Goal: Find specific page/section: Find specific page/section

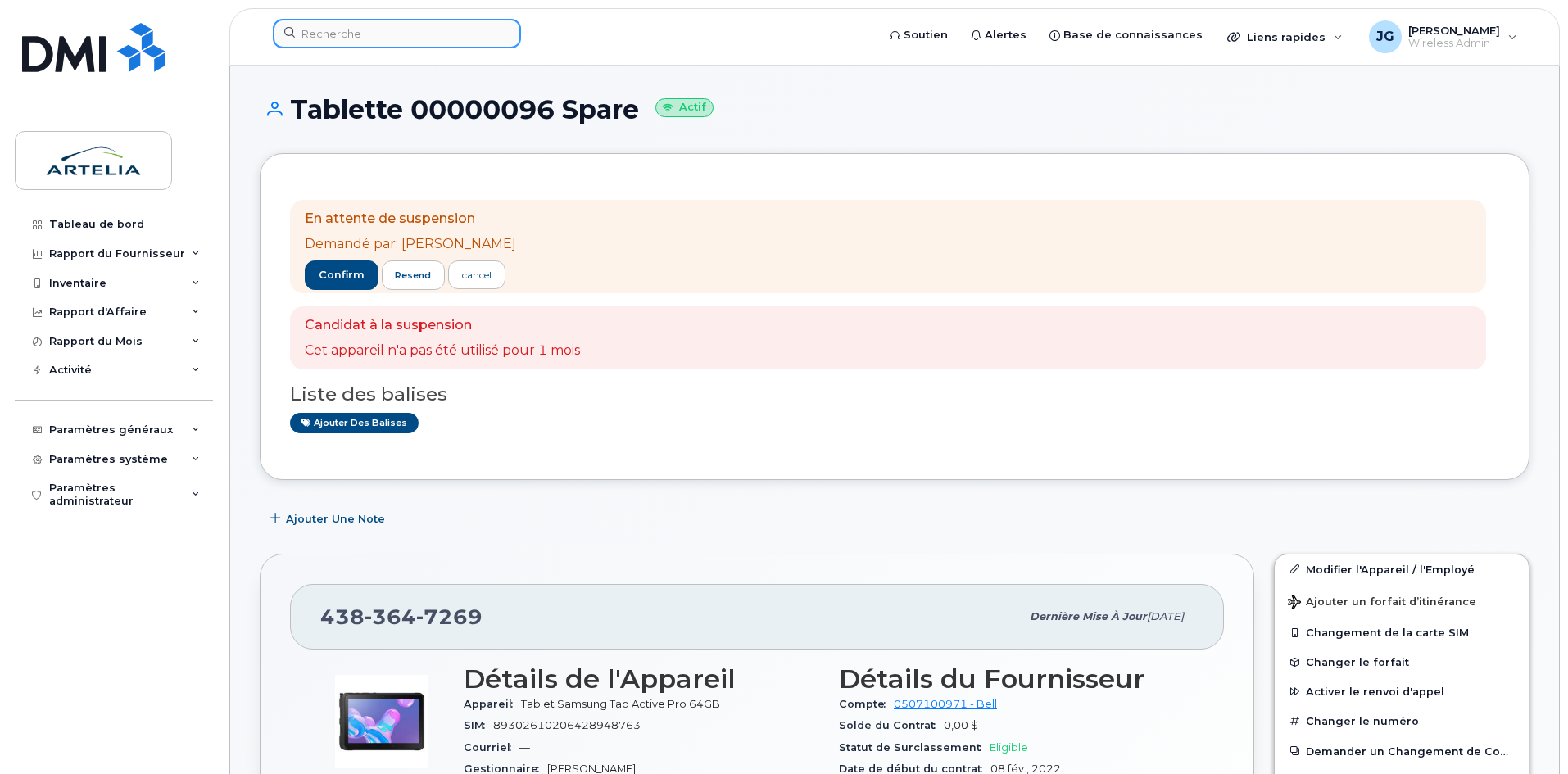
click at [431, 36] on input at bounding box center [397, 34] width 248 height 30
paste input "4384581632"
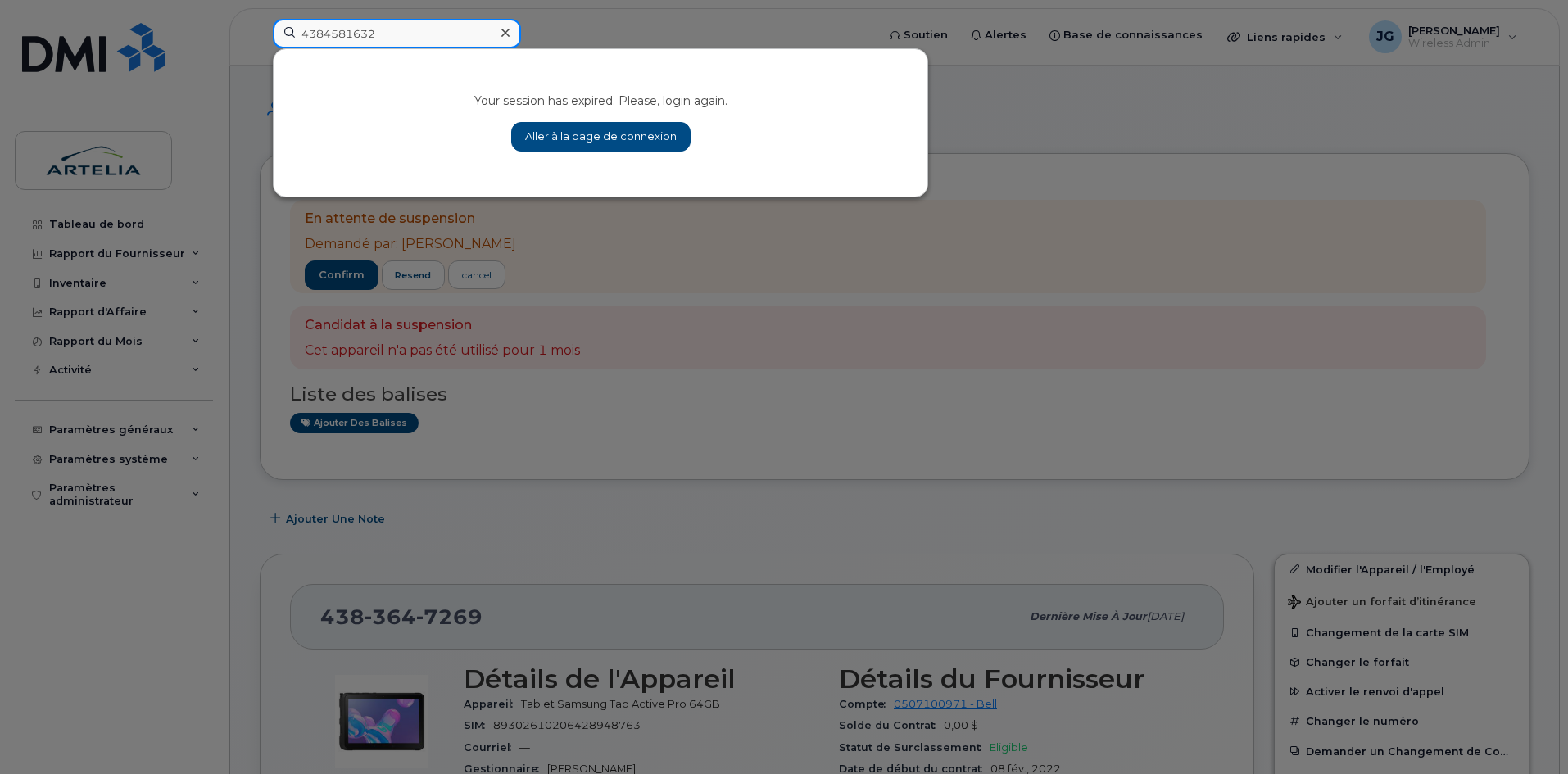
type input "4384581632"
drag, startPoint x: 601, startPoint y: 135, endPoint x: 553, endPoint y: 86, distance: 68.6
click at [601, 135] on link "Aller à la page de connexion" at bounding box center [600, 136] width 179 height 30
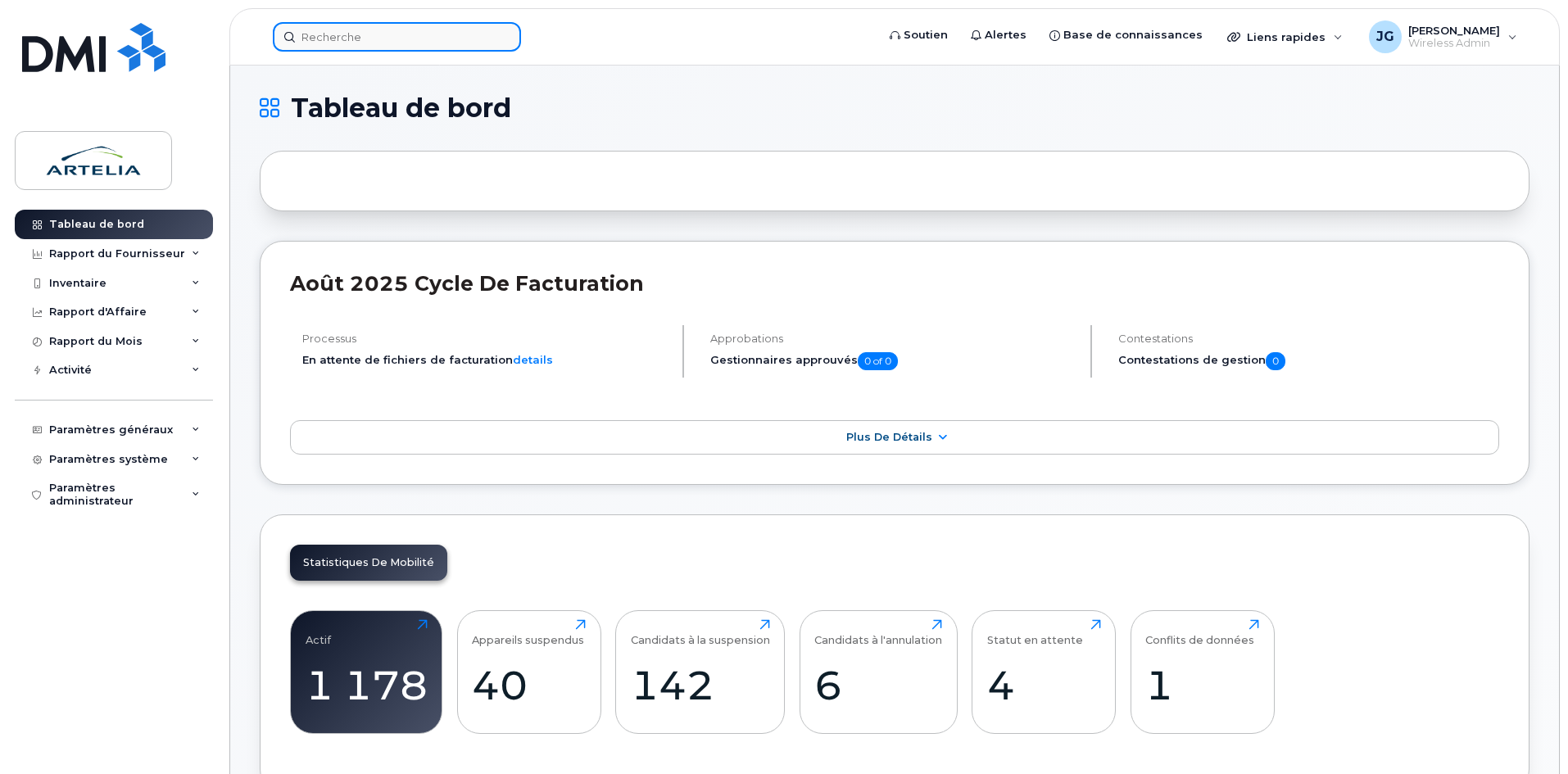
click at [368, 50] on input at bounding box center [397, 36] width 248 height 30
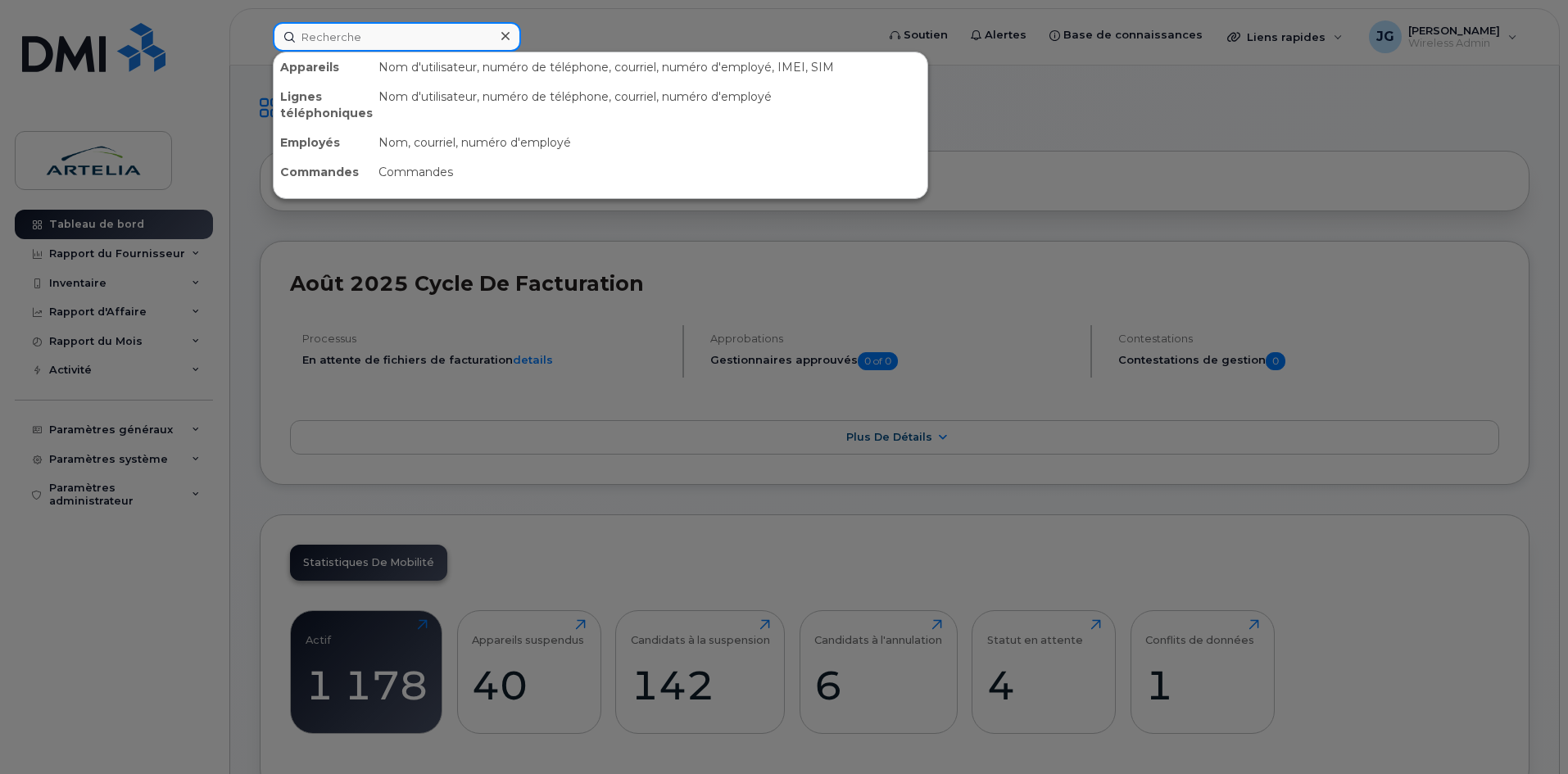
paste input "4384581632"
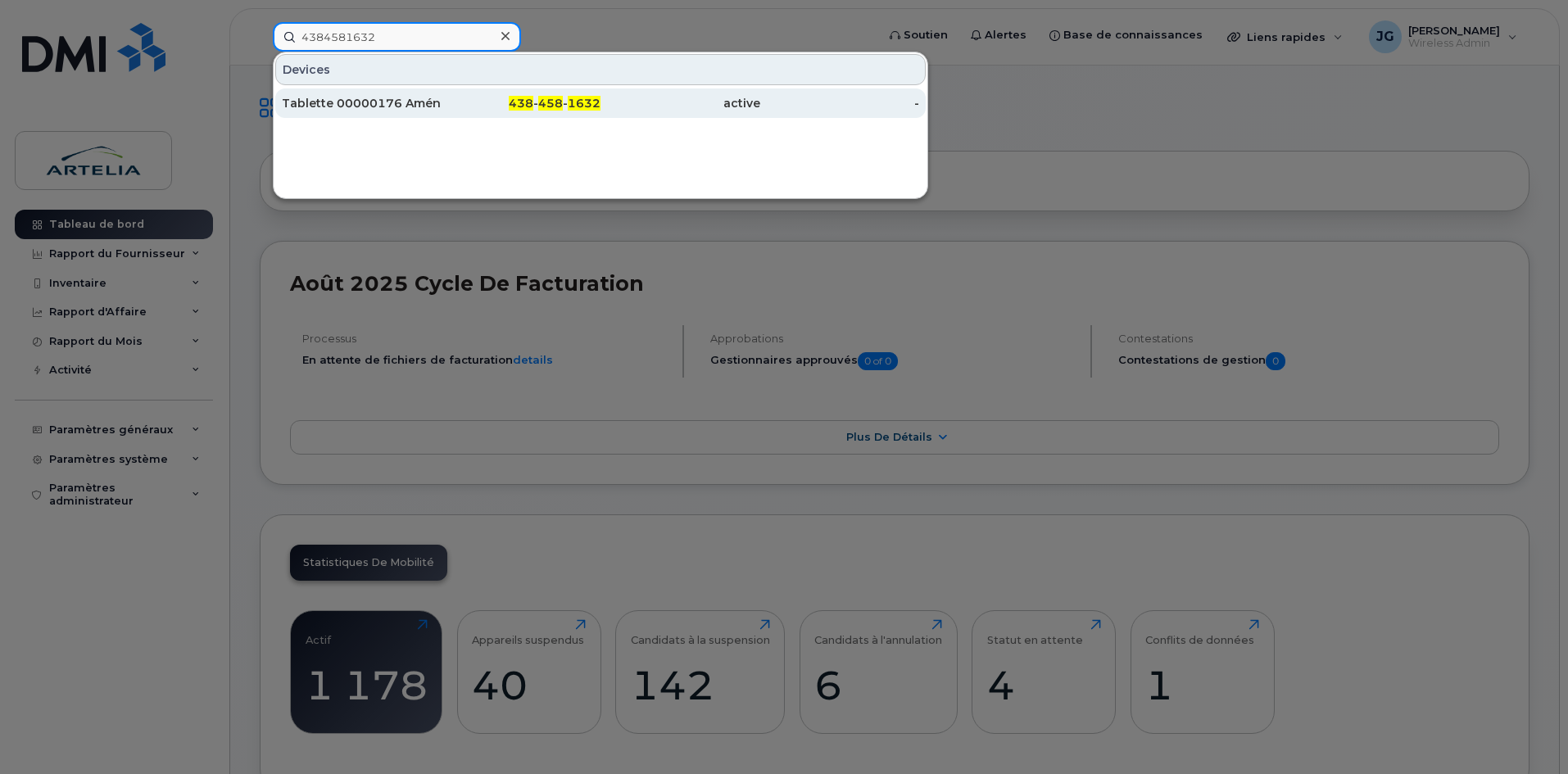
type input "4384581632"
click at [380, 112] on div "Tablette 00000176 Aménagement &Amp; Environnement" at bounding box center [361, 102] width 160 height 30
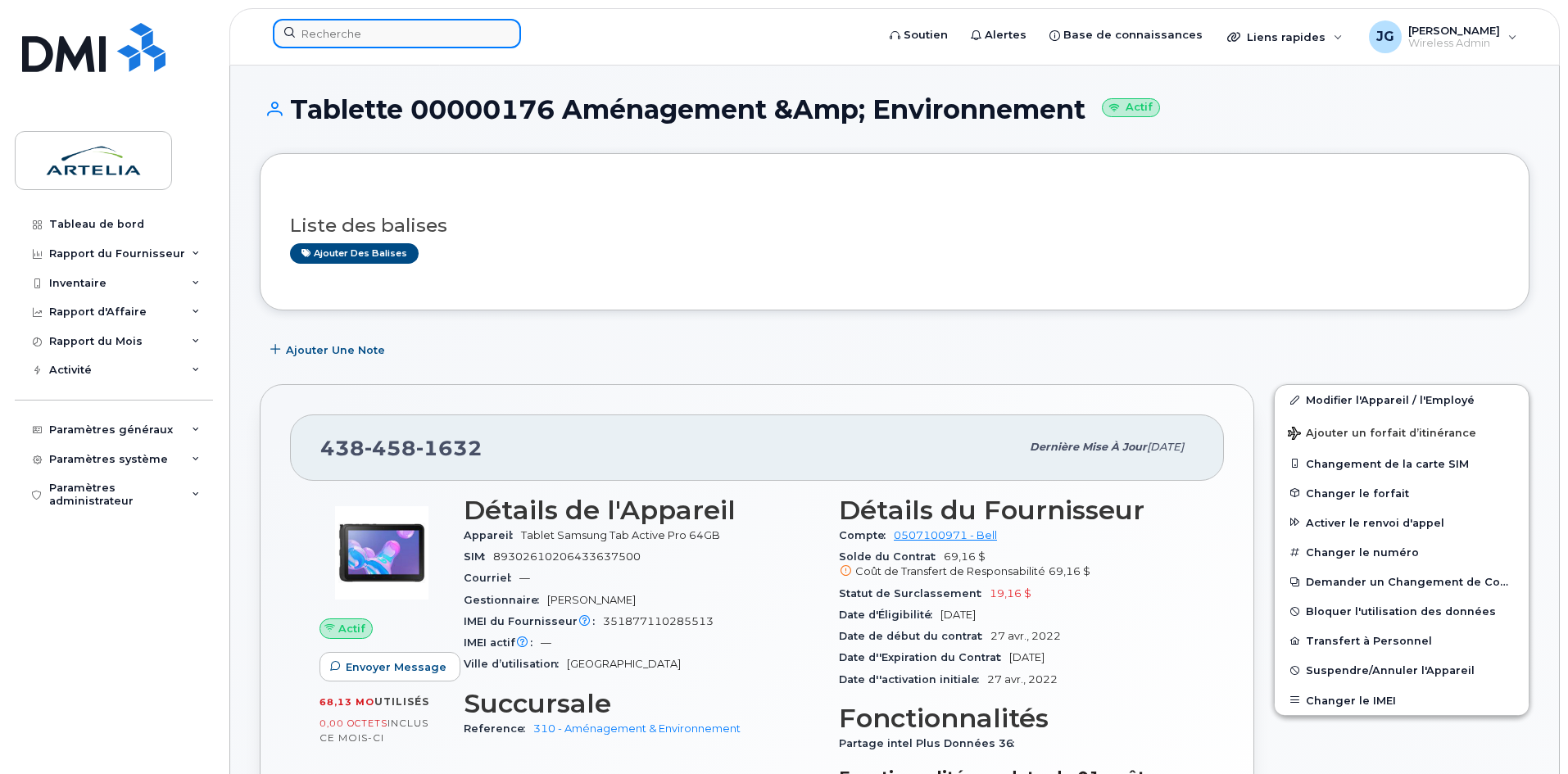
click at [450, 26] on input at bounding box center [397, 34] width 248 height 30
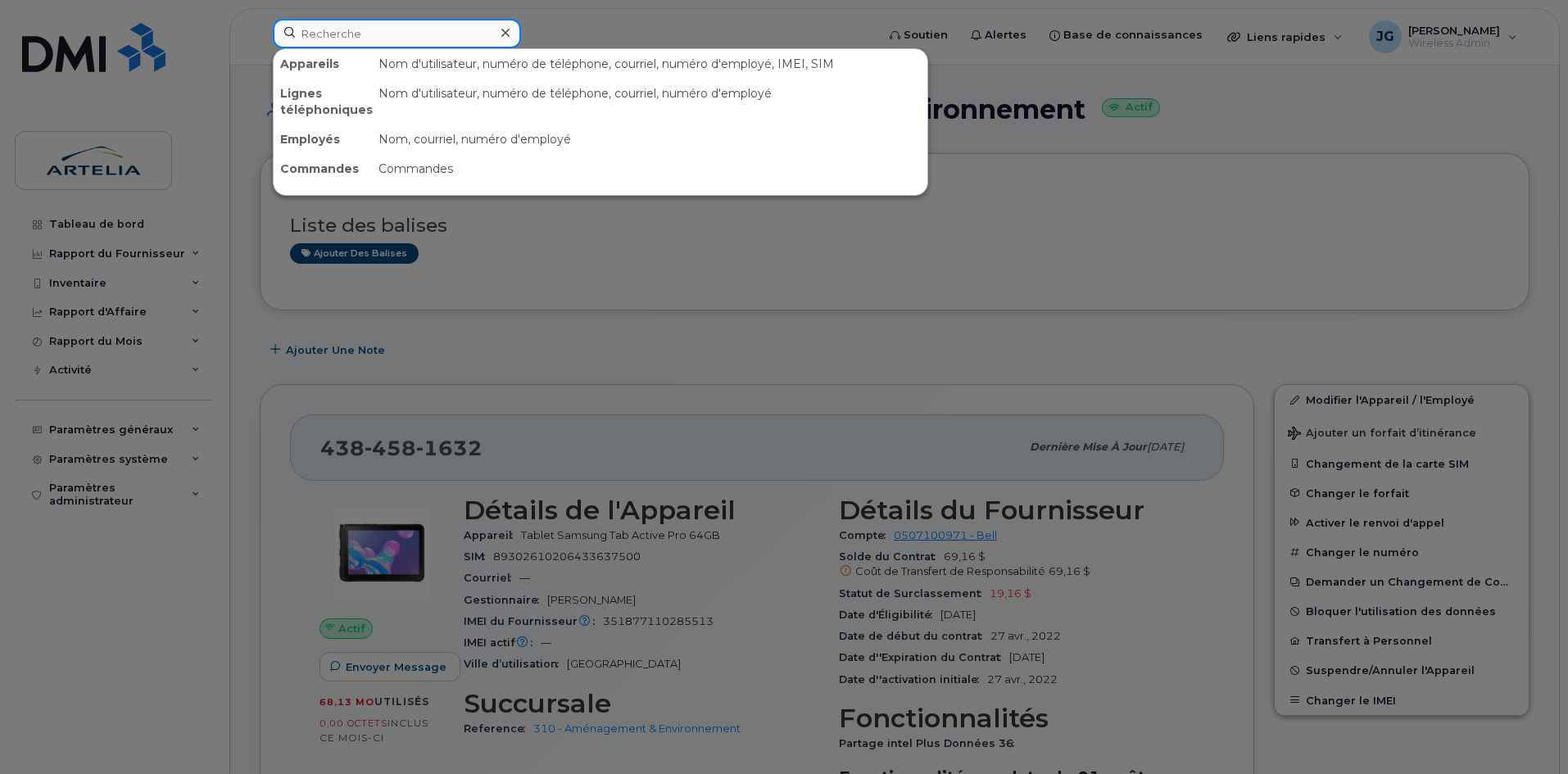
paste input "4384669129"
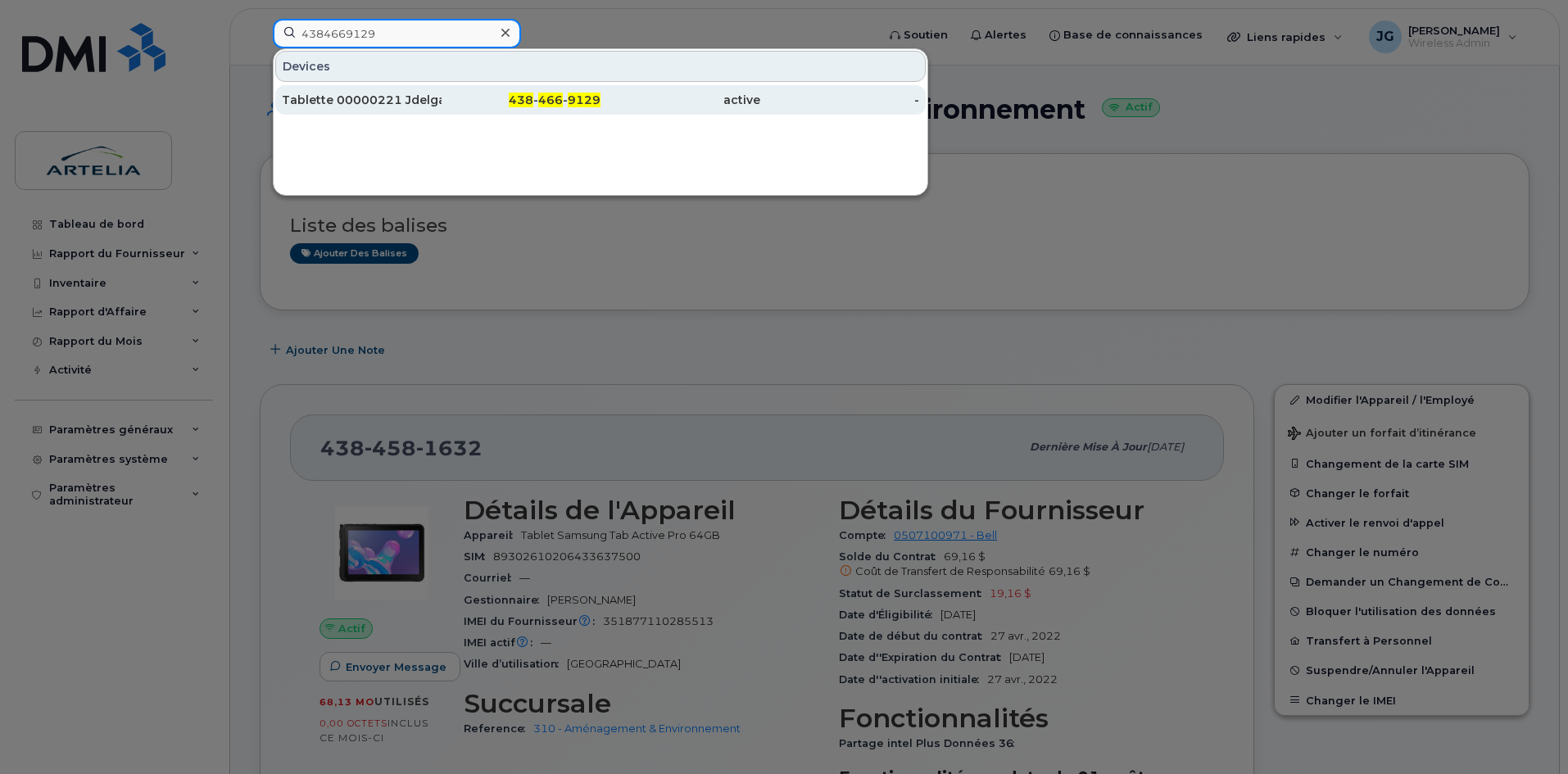
type input "4384669129"
click at [404, 99] on div "Tablette 00000221 Jdelgado" at bounding box center [361, 100] width 160 height 16
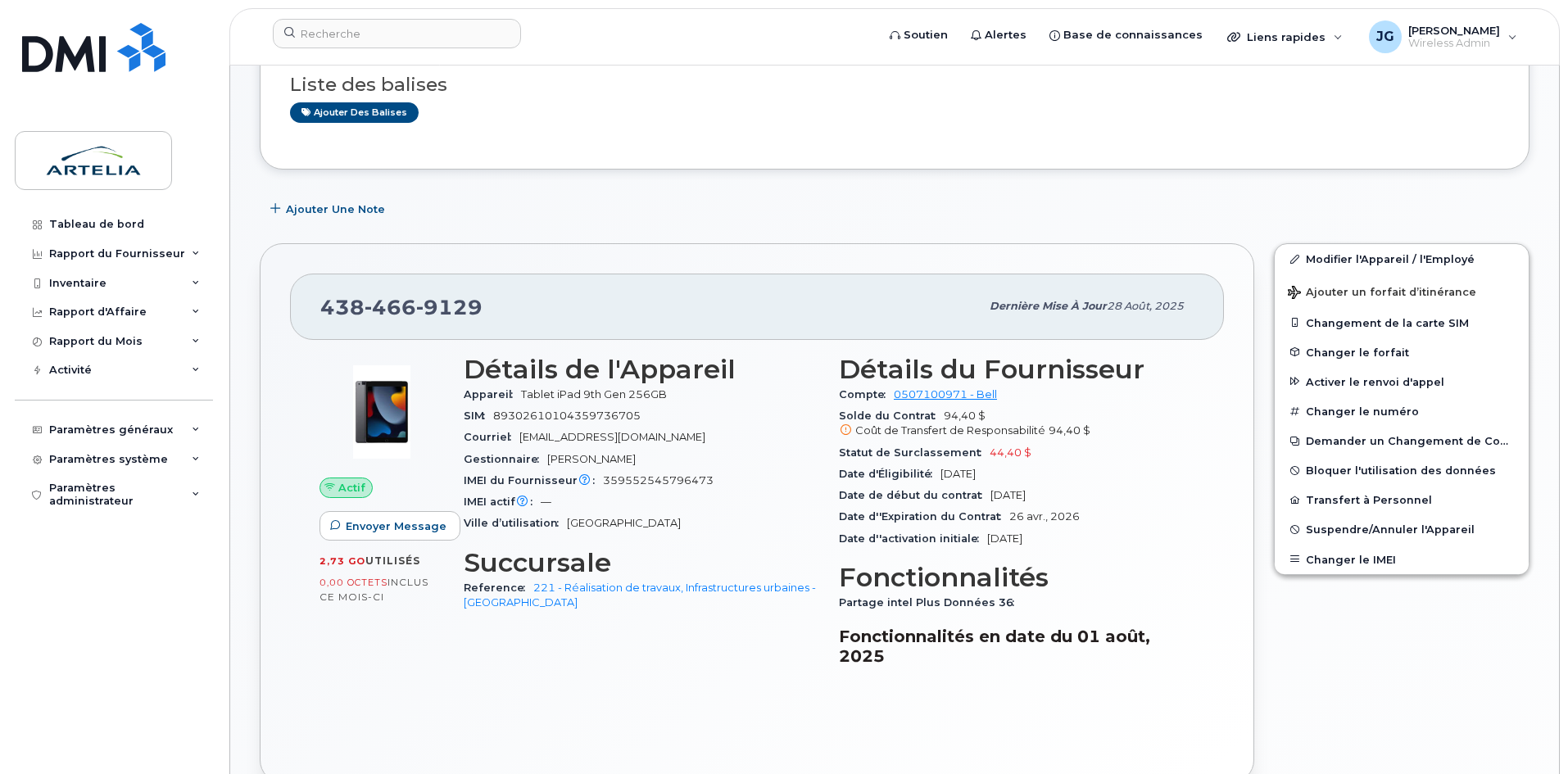
scroll to position [286, 0]
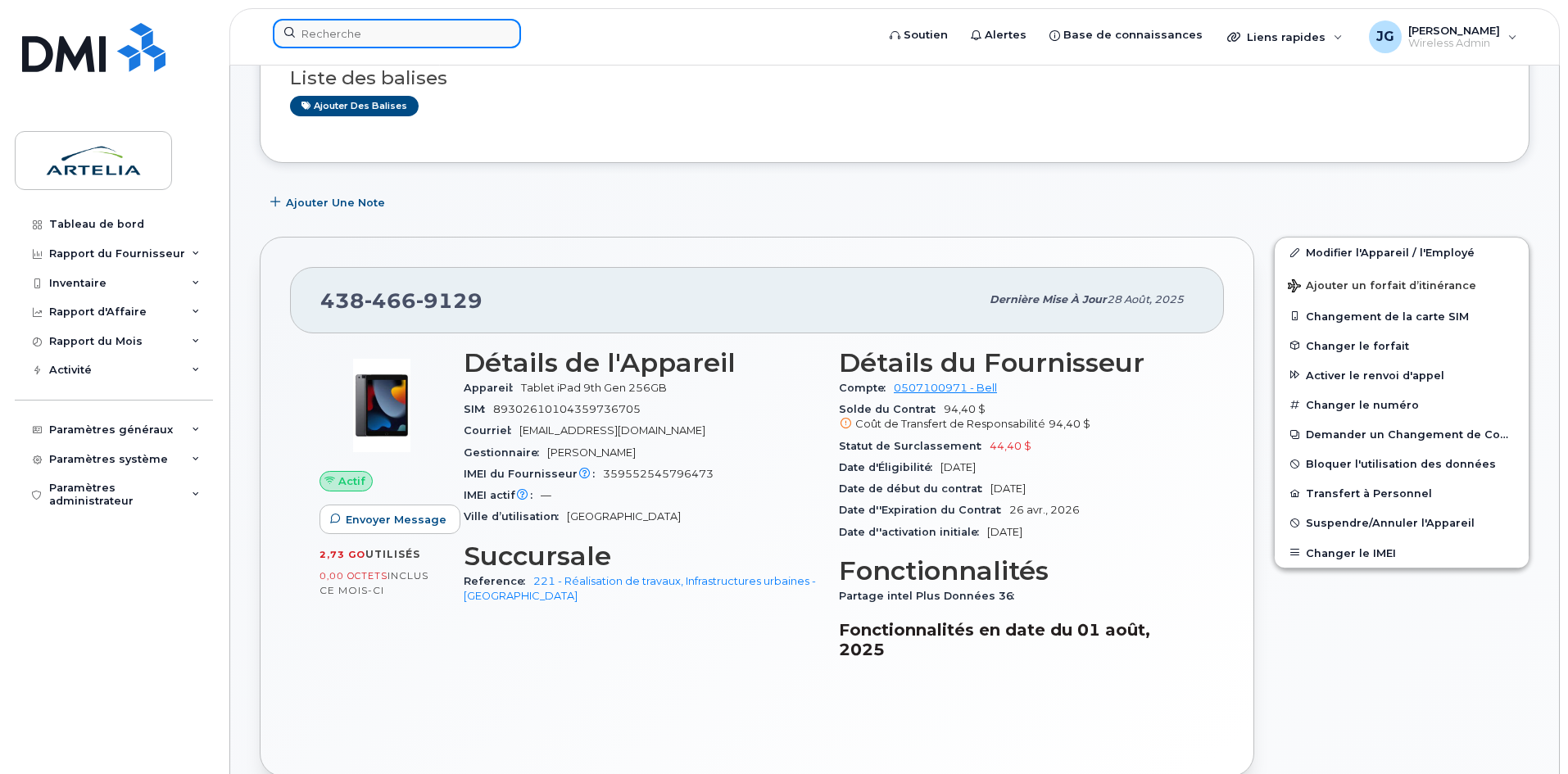
click at [469, 34] on input at bounding box center [397, 34] width 248 height 30
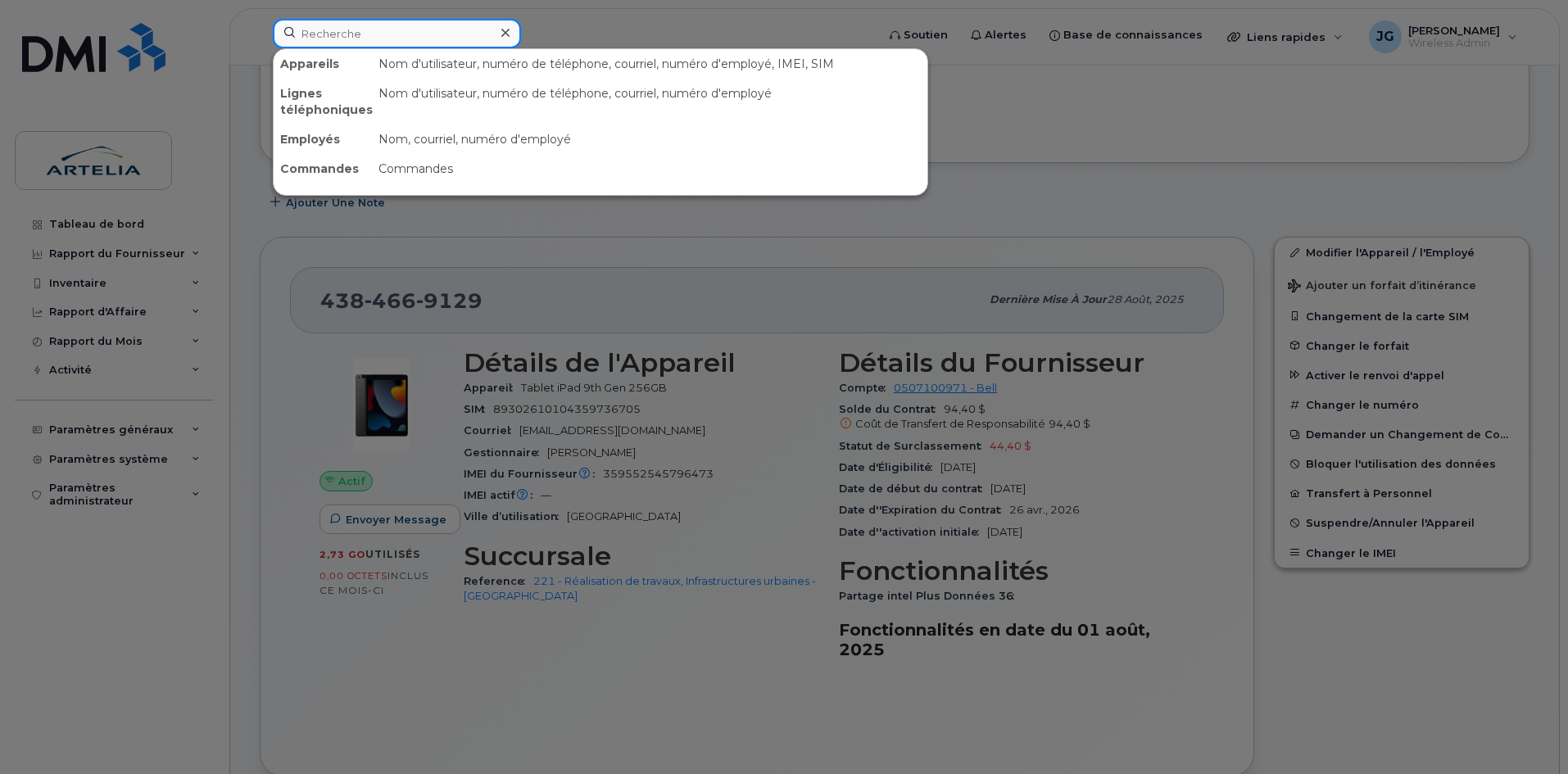
paste input "4384669146"
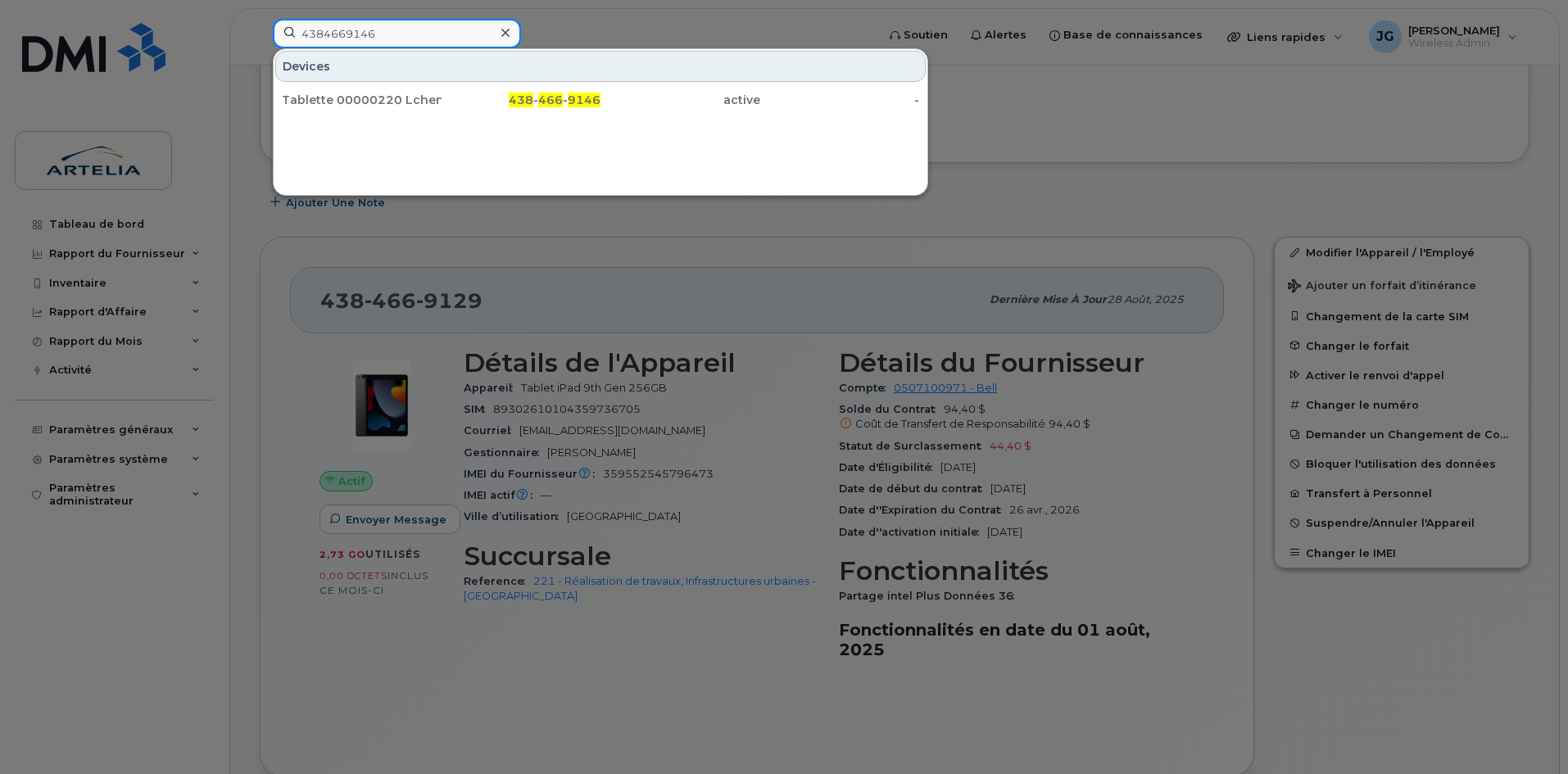
type input "4384669146"
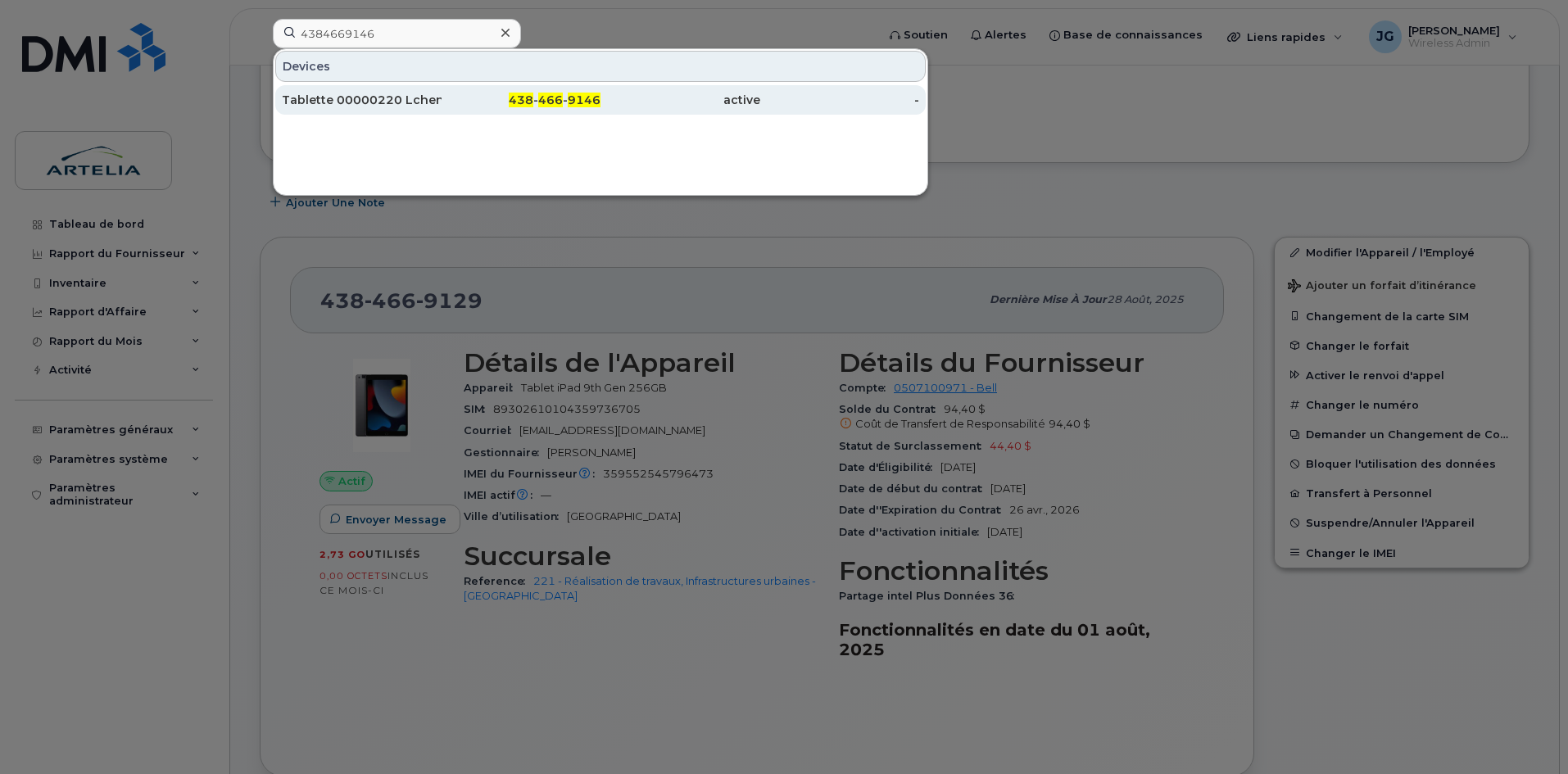
drag, startPoint x: 445, startPoint y: 80, endPoint x: 418, endPoint y: 99, distance: 33.0
click at [418, 99] on div "Tablette 00000220 Lchenier" at bounding box center [361, 100] width 160 height 16
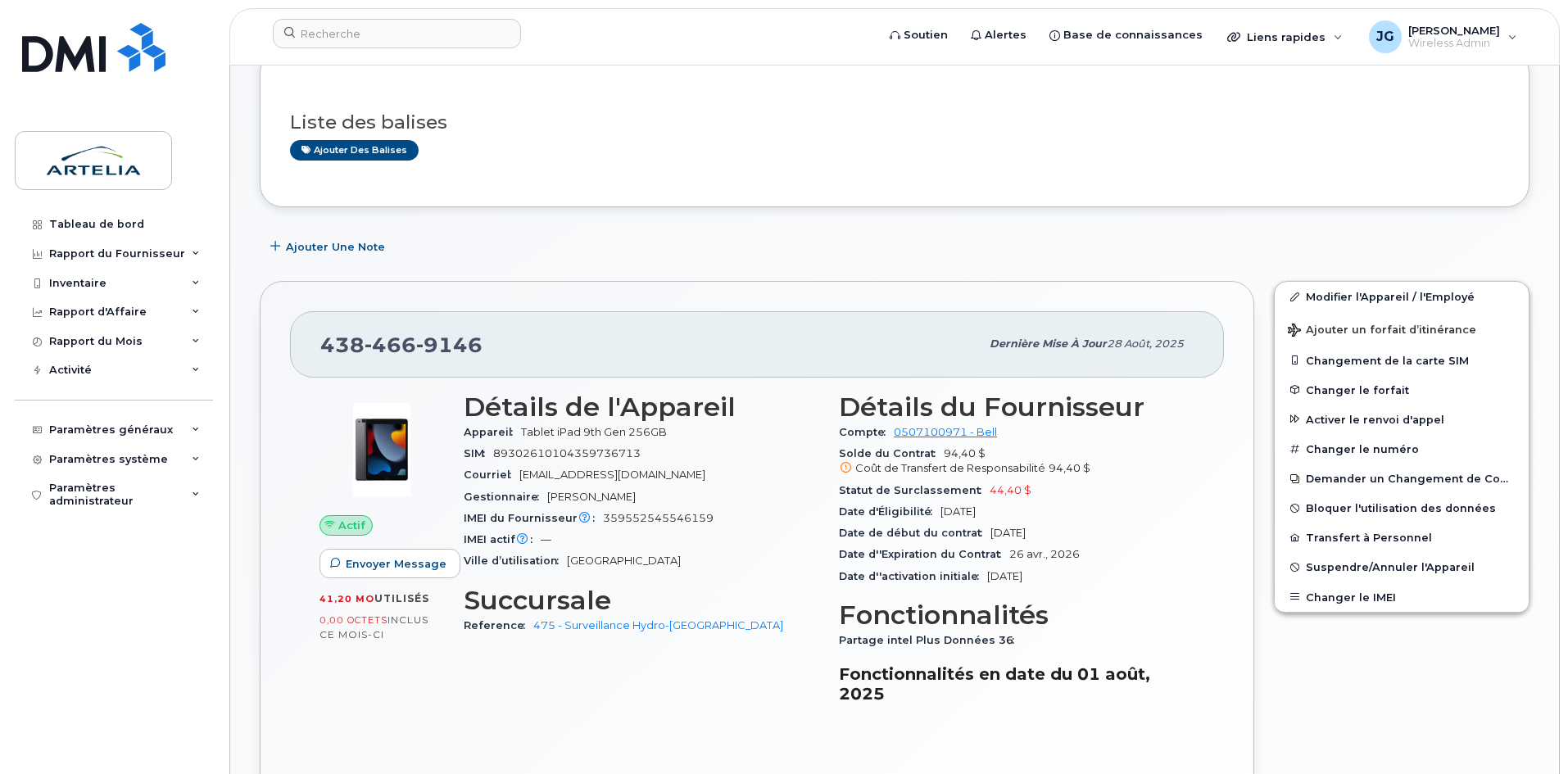
scroll to position [389, 0]
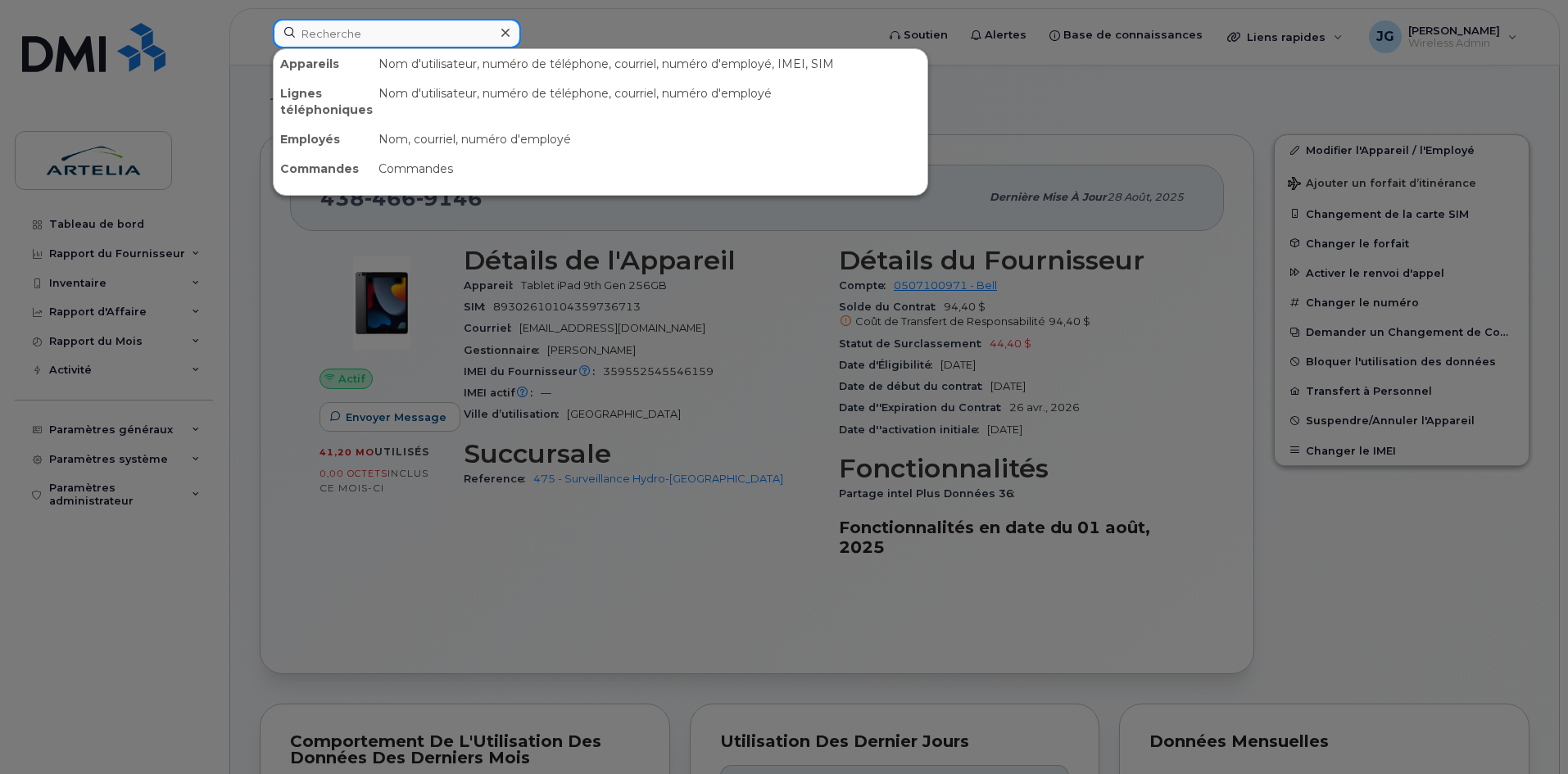
click at [472, 25] on input at bounding box center [397, 34] width 248 height 30
paste input "5149190533"
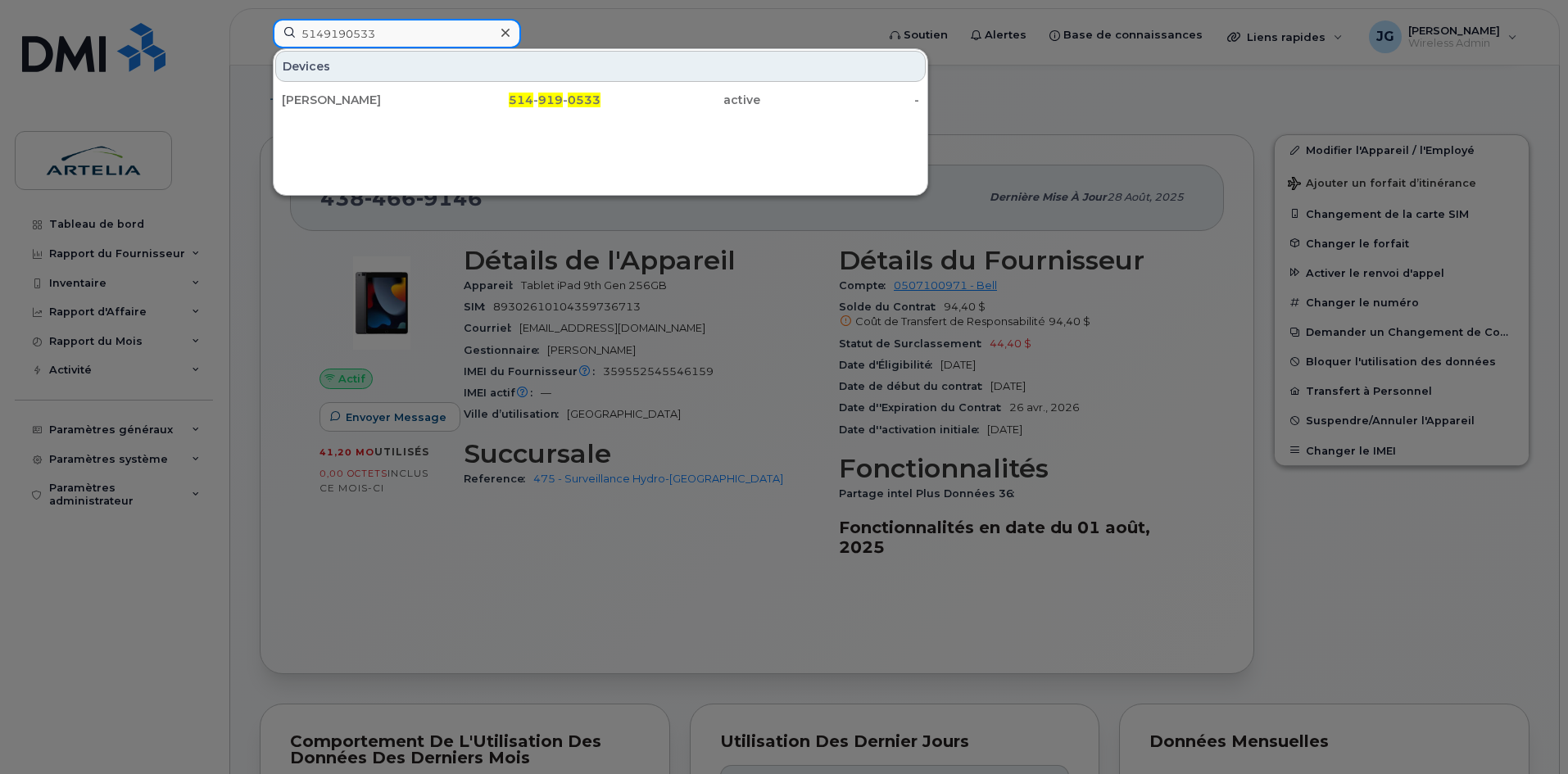
type input "5149190533"
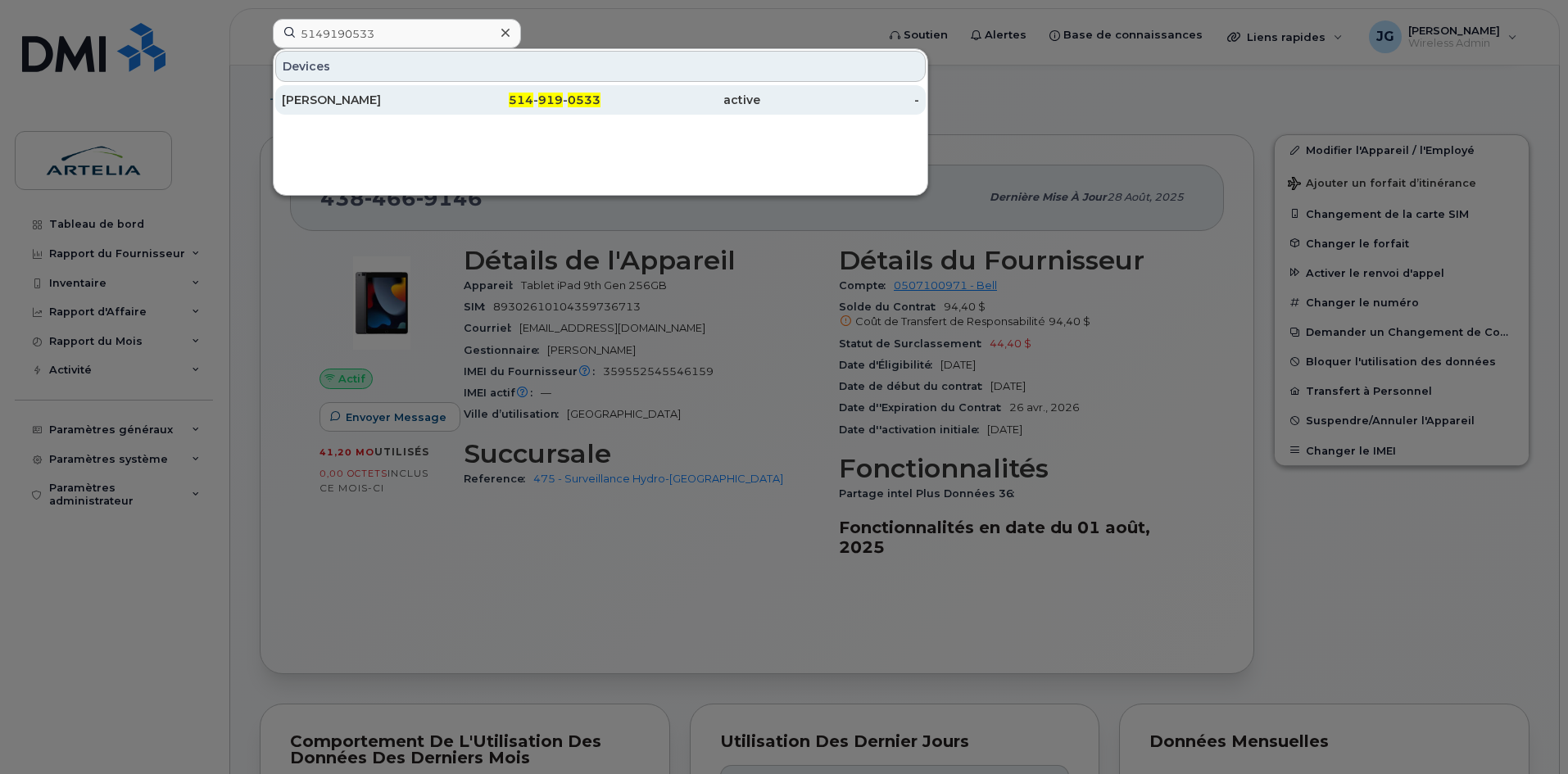
click at [420, 105] on div "[PERSON_NAME]" at bounding box center [361, 100] width 160 height 16
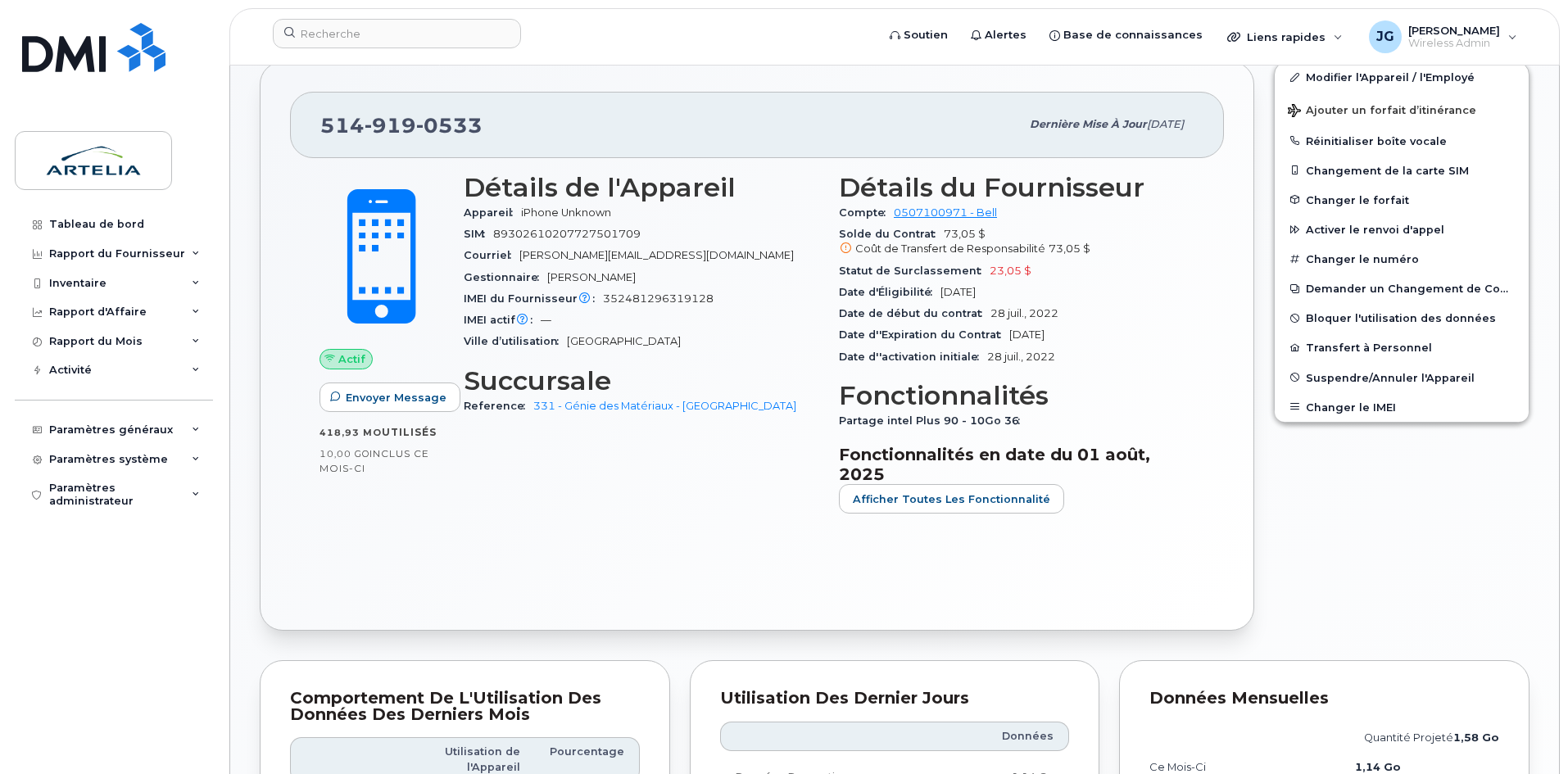
scroll to position [348, 0]
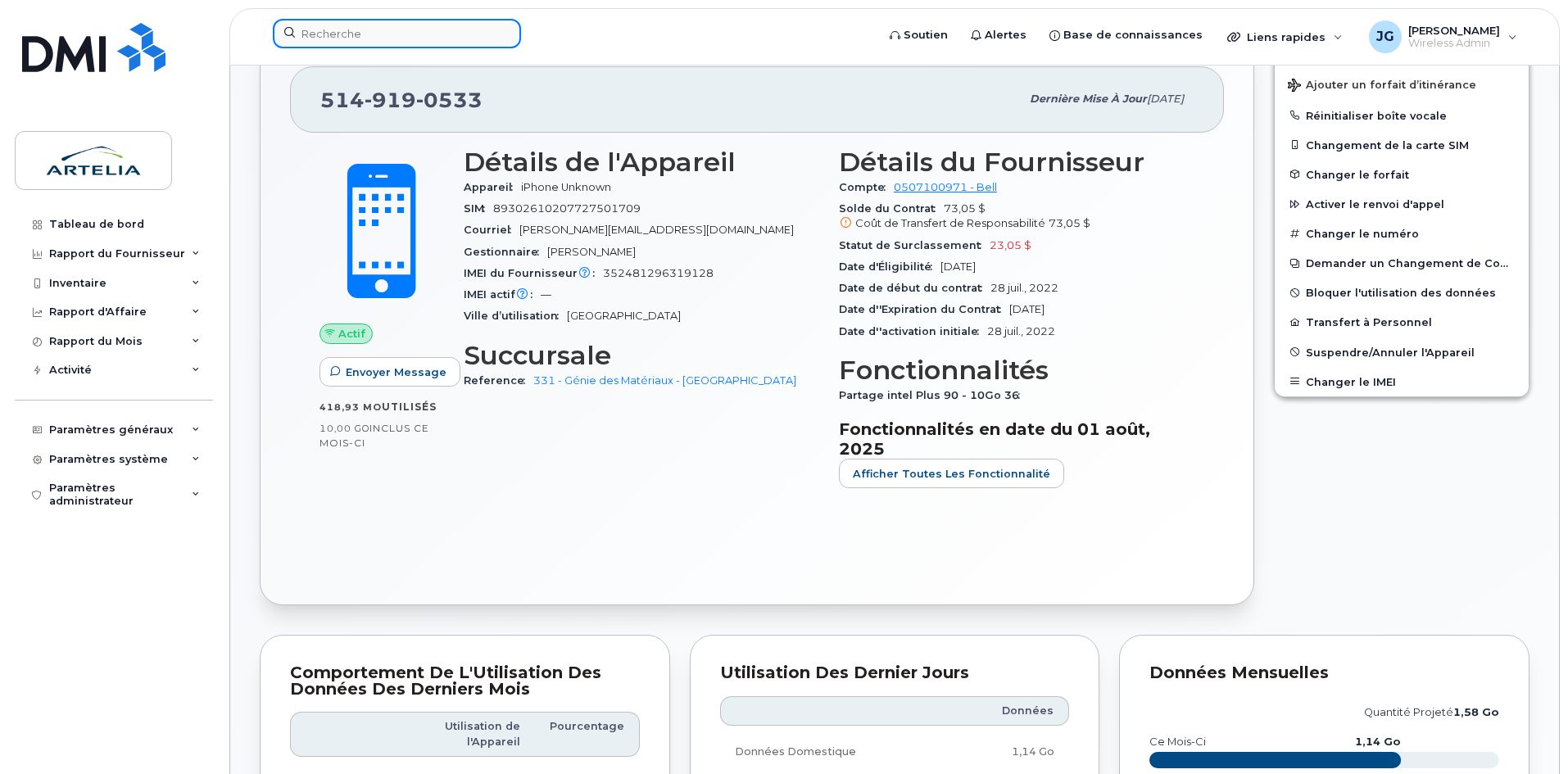
click at [400, 41] on input at bounding box center [397, 34] width 248 height 30
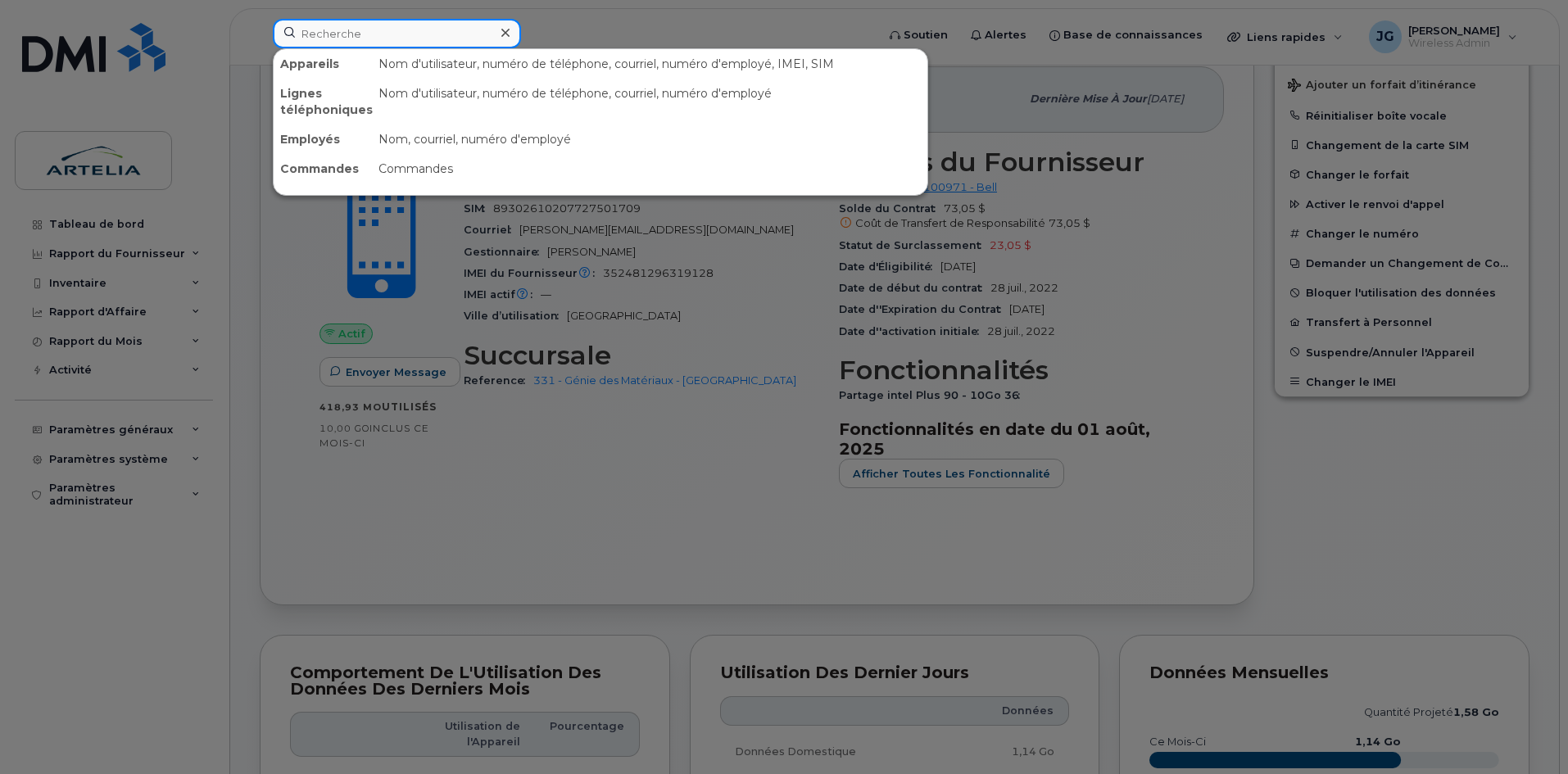
paste input "5142385035"
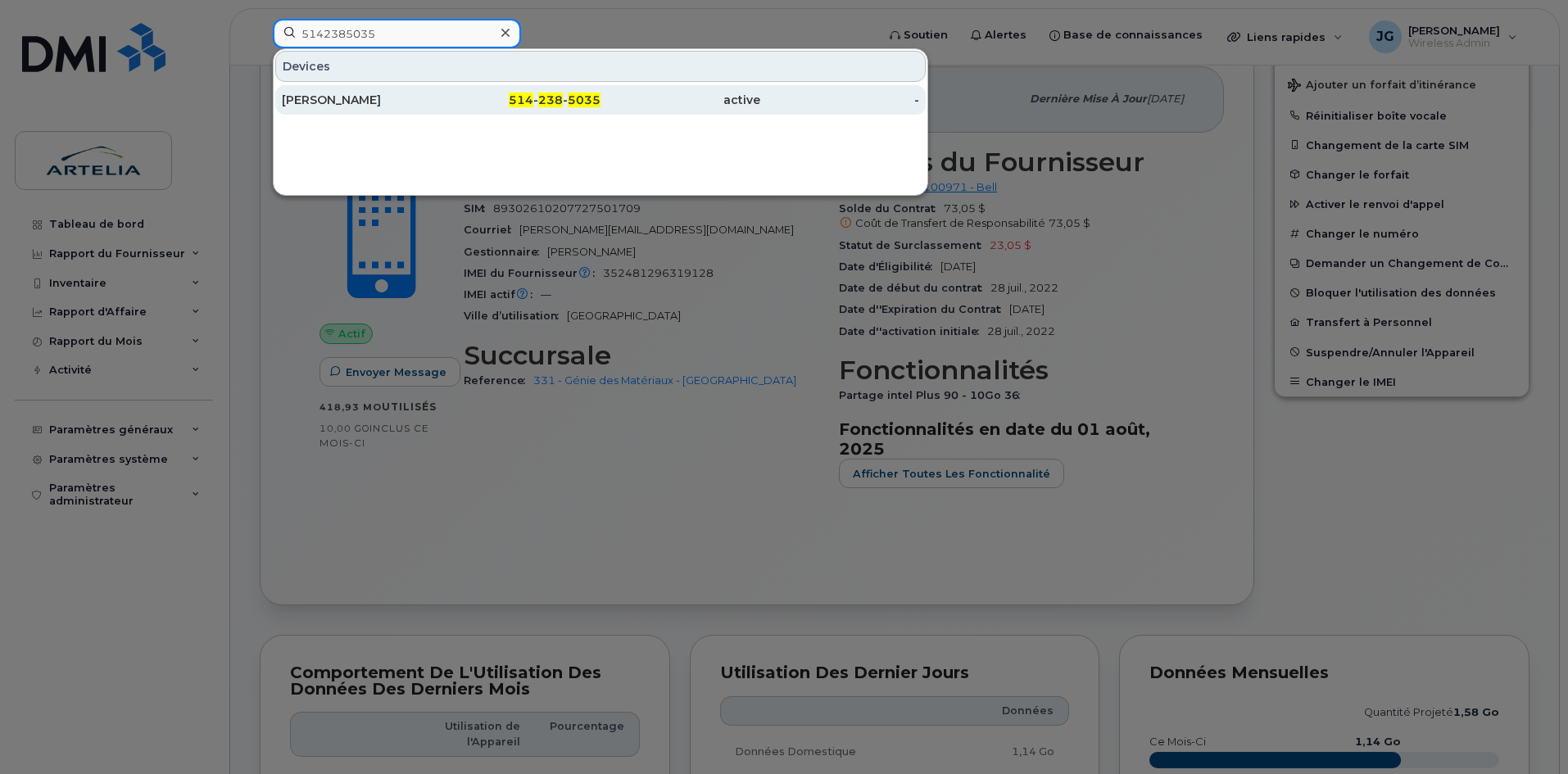
type input "5142385035"
click at [385, 100] on div "Kamal Benakli" at bounding box center [361, 100] width 160 height 16
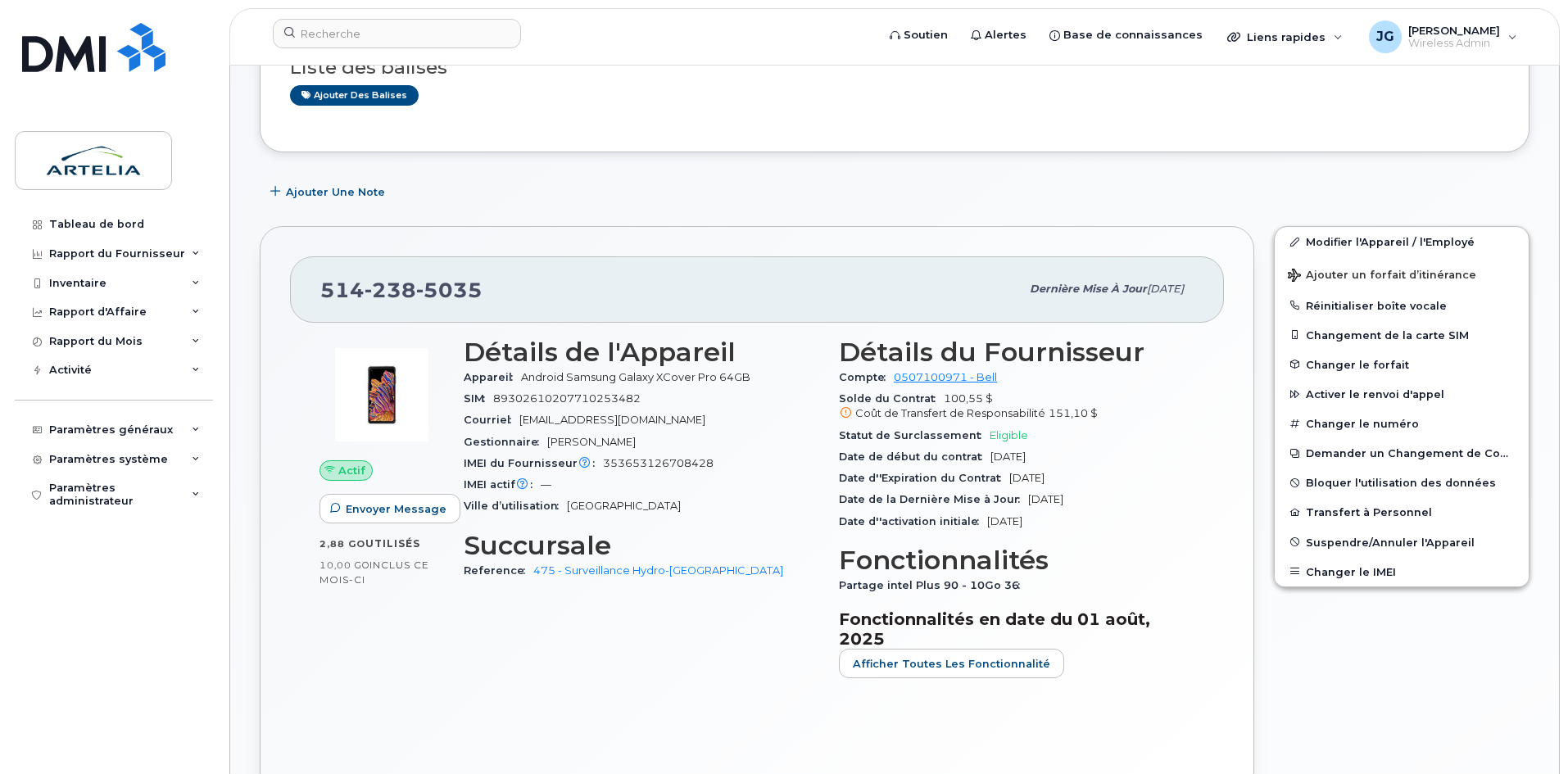
scroll to position [164, 0]
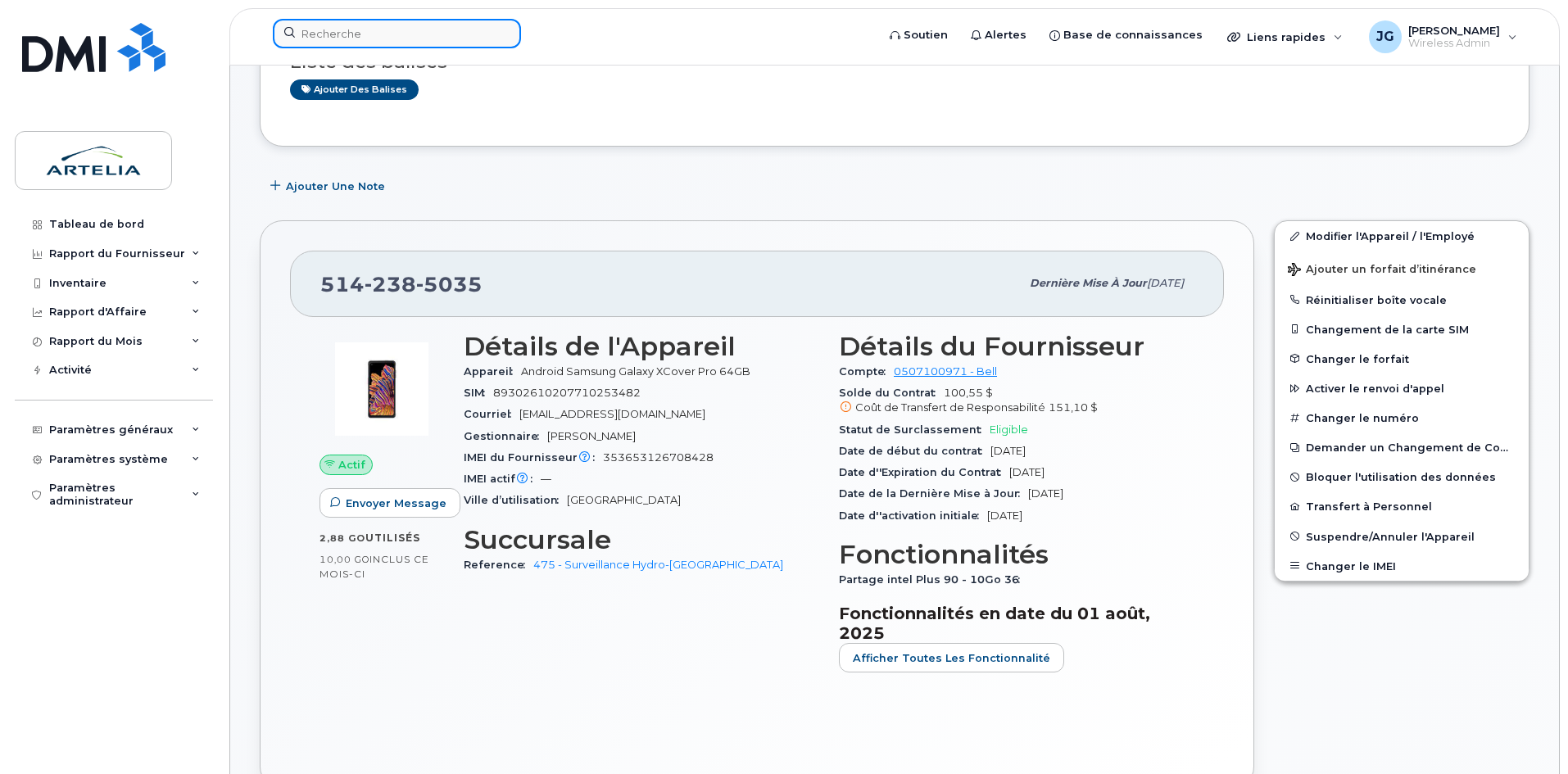
click at [471, 35] on input at bounding box center [397, 34] width 248 height 30
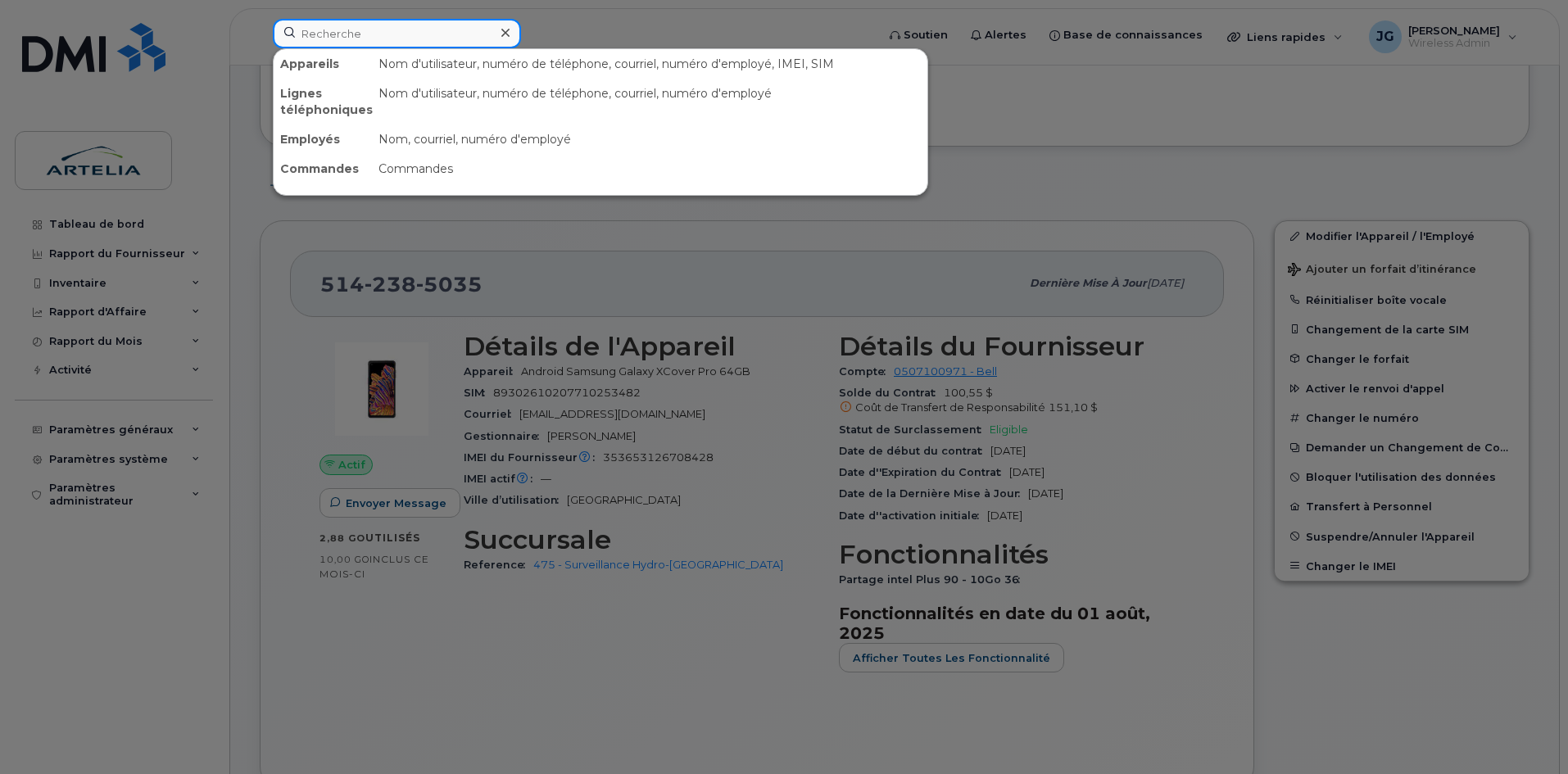
paste input "4383364270"
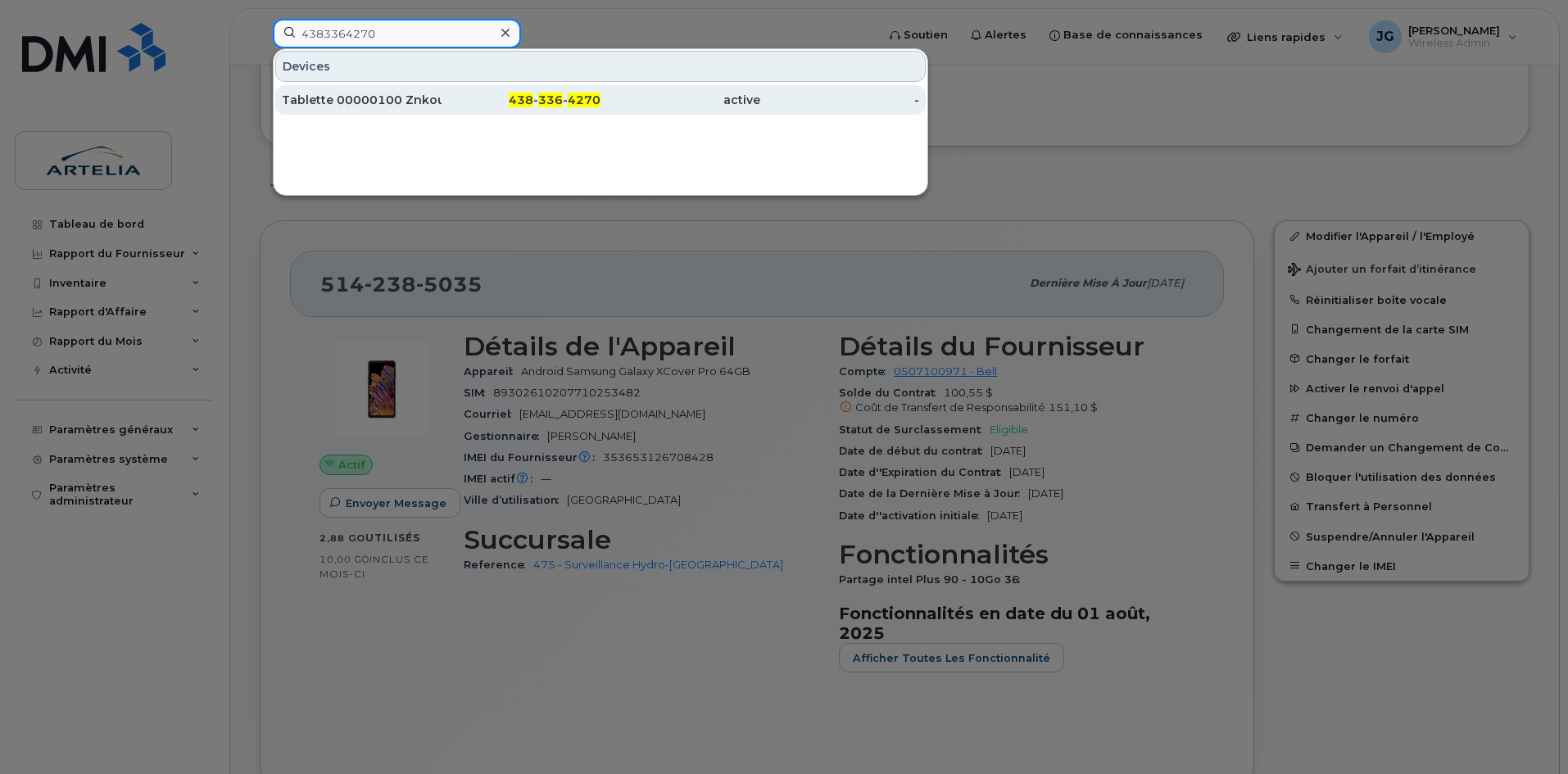
type input "4383364270"
click at [340, 99] on div "Tablette 00000100 Znkoue MAP-T" at bounding box center [361, 100] width 160 height 16
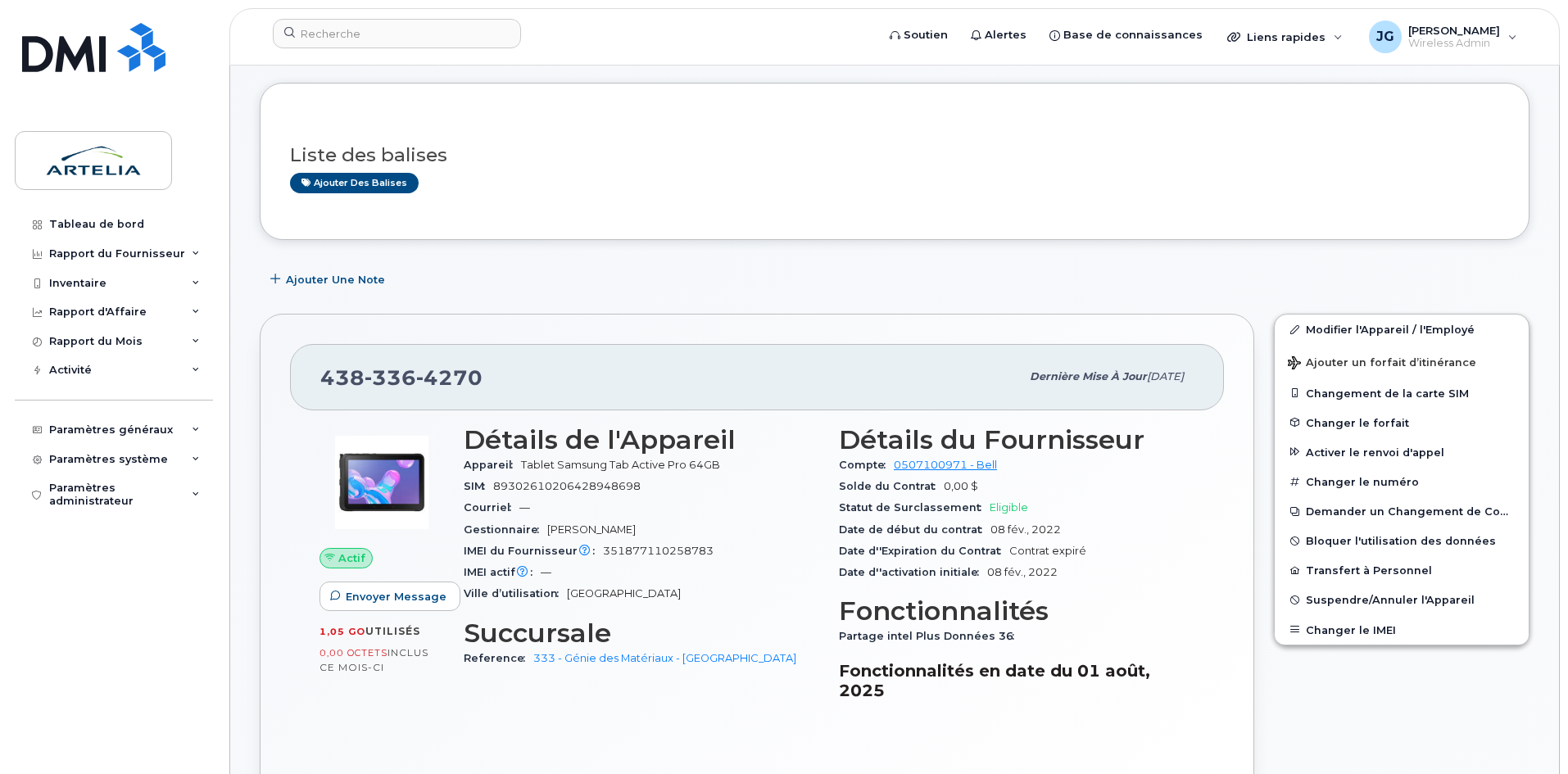
scroll to position [81, 0]
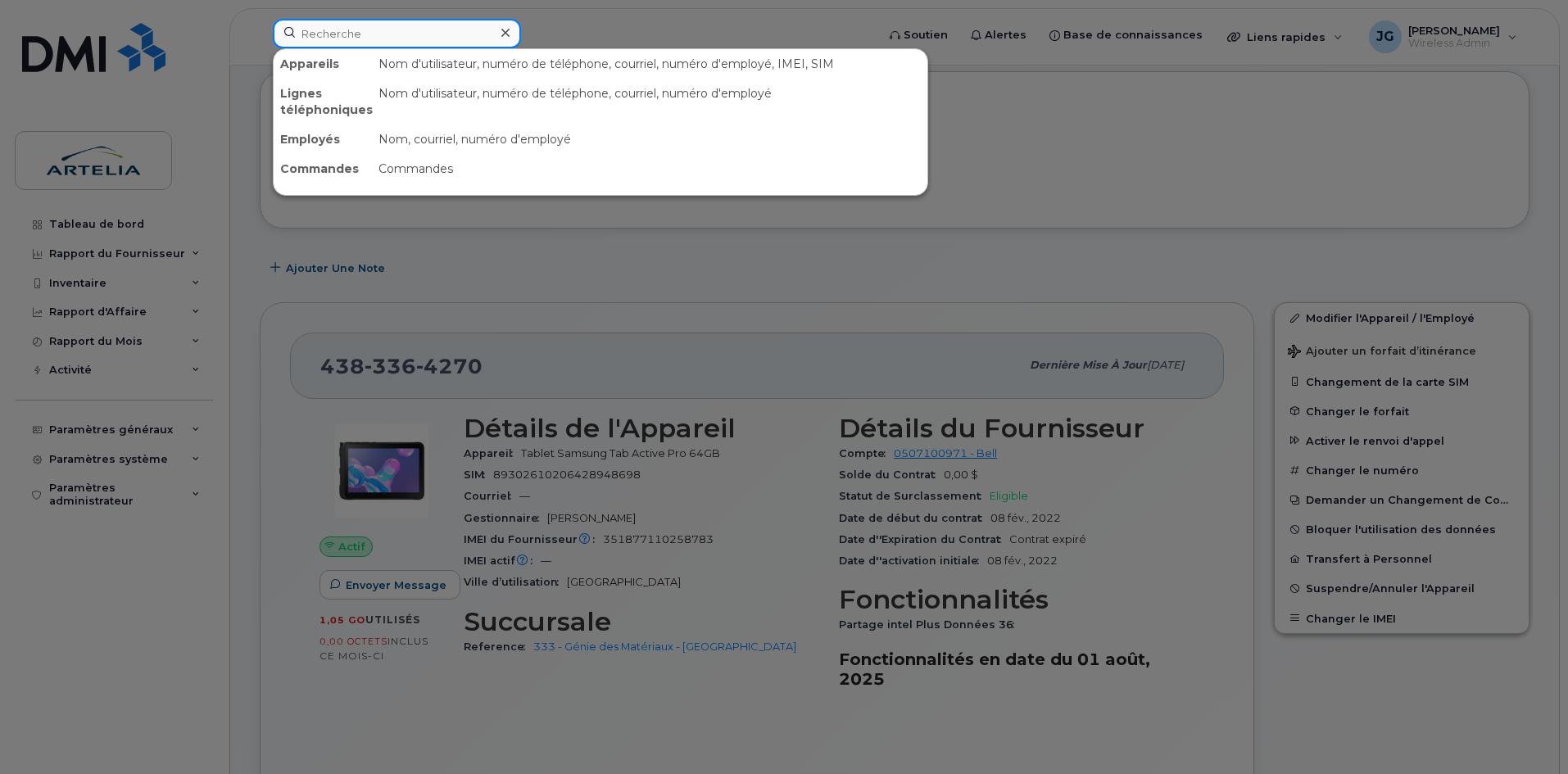
click at [448, 38] on input at bounding box center [397, 34] width 248 height 30
paste input "4384623324"
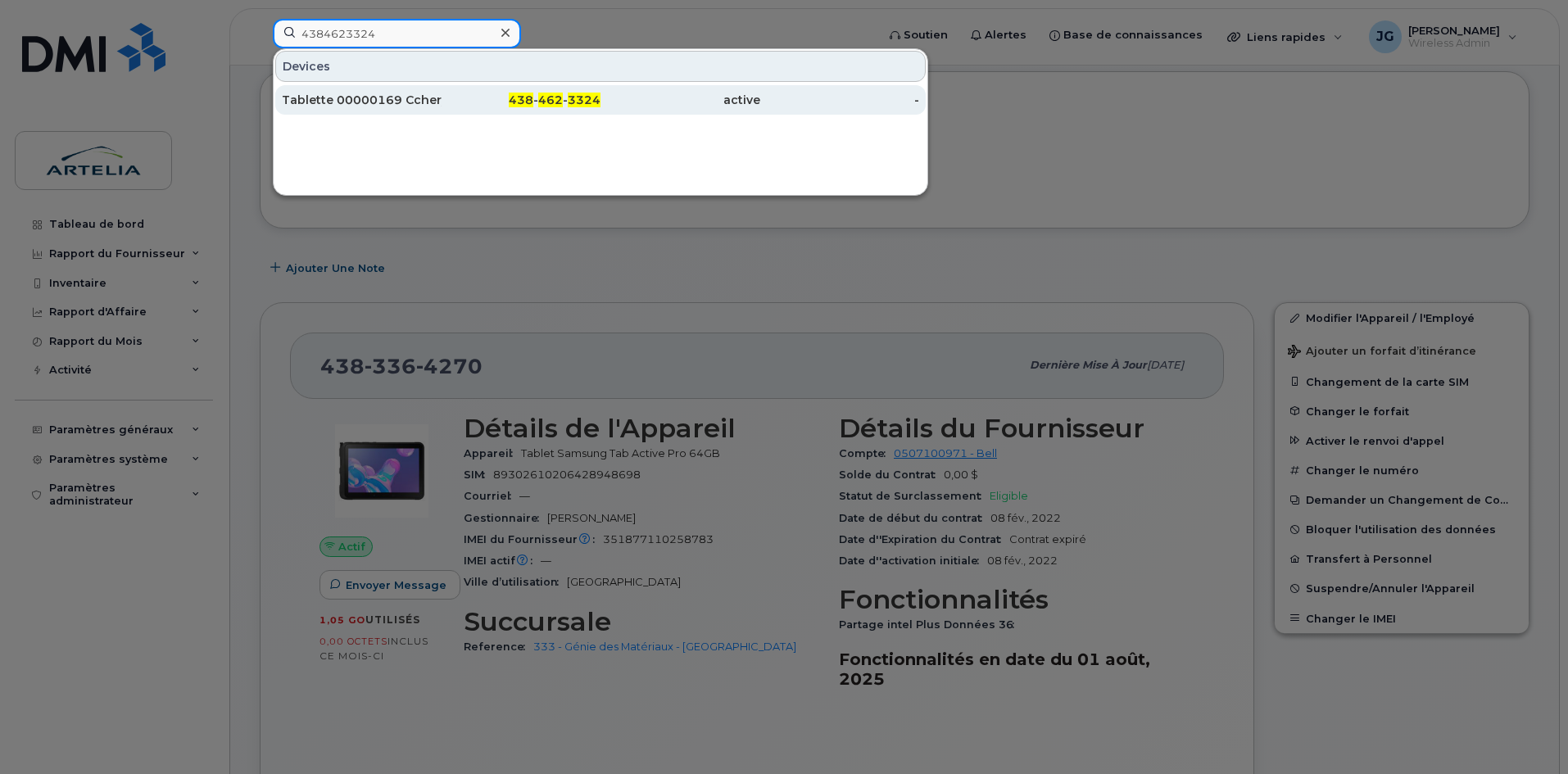
type input "4384623324"
click at [402, 92] on div "Tablette 00000169 Cchery" at bounding box center [361, 100] width 160 height 30
